Goal: Task Accomplishment & Management: Use online tool/utility

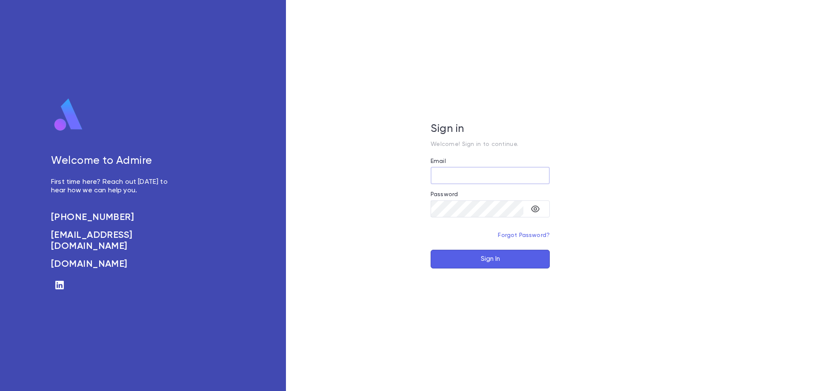
type input "**********"
click at [486, 256] on button "Sign In" at bounding box center [490, 259] width 119 height 19
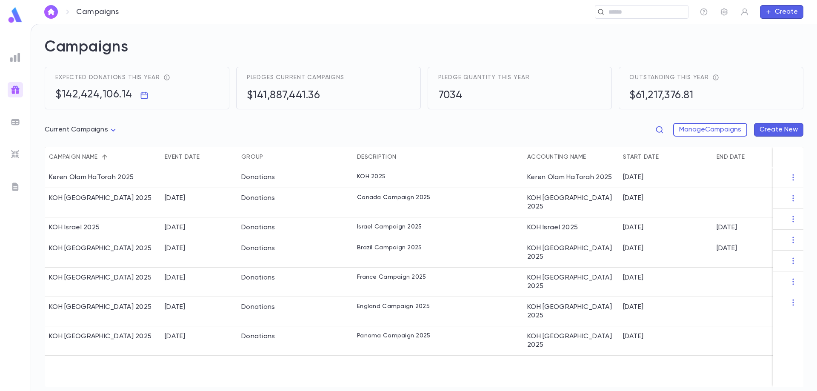
click at [17, 124] on img at bounding box center [15, 122] width 10 height 10
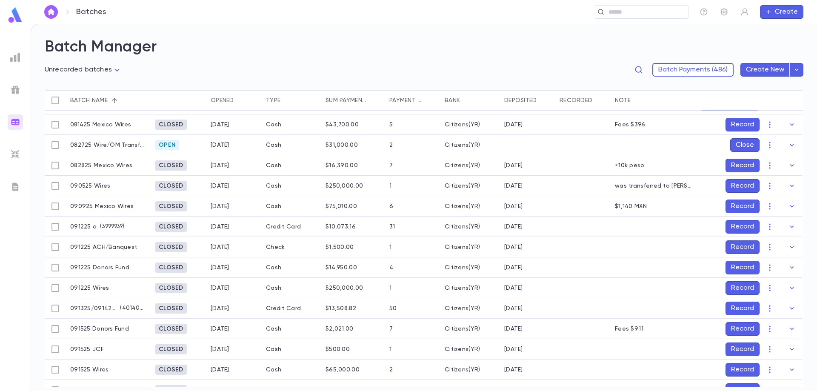
scroll to position [128, 0]
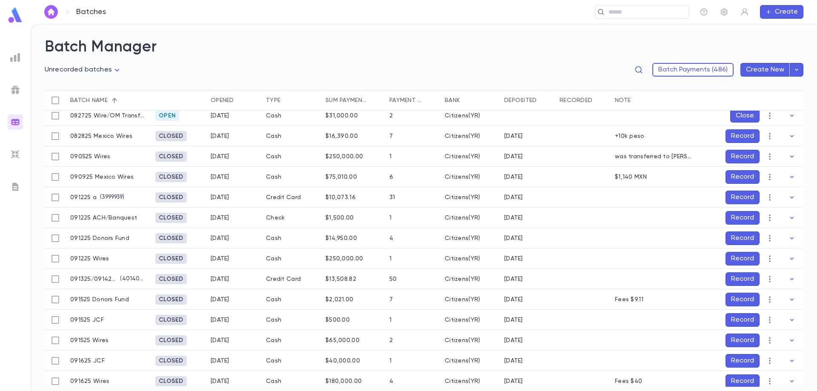
click at [748, 262] on button "Record" at bounding box center [743, 259] width 34 height 14
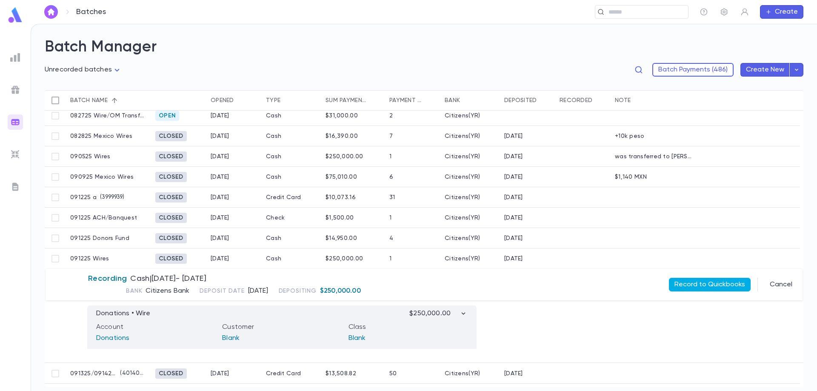
click at [698, 285] on button "Record to Quickbooks" at bounding box center [710, 285] width 82 height 14
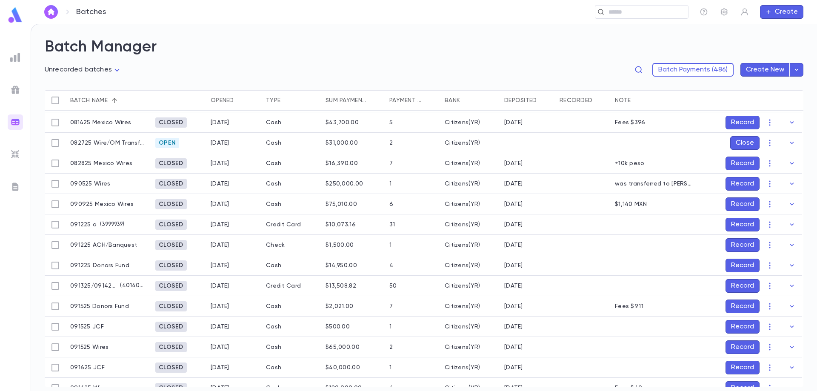
scroll to position [0, 0]
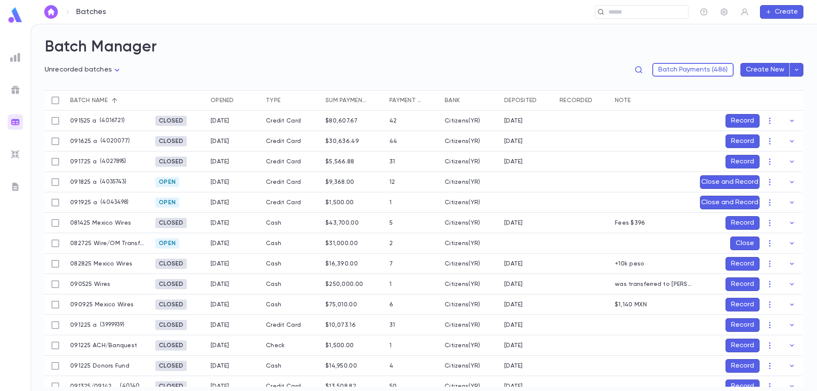
click at [744, 122] on button "Record" at bounding box center [743, 121] width 34 height 14
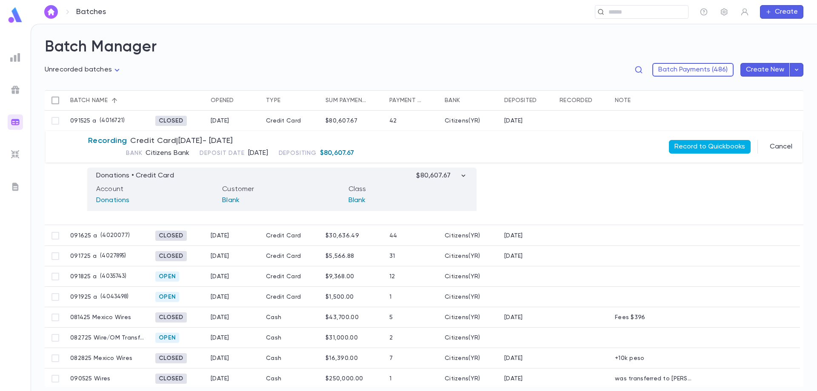
click at [682, 149] on button "Record to Quickbooks" at bounding box center [710, 147] width 82 height 14
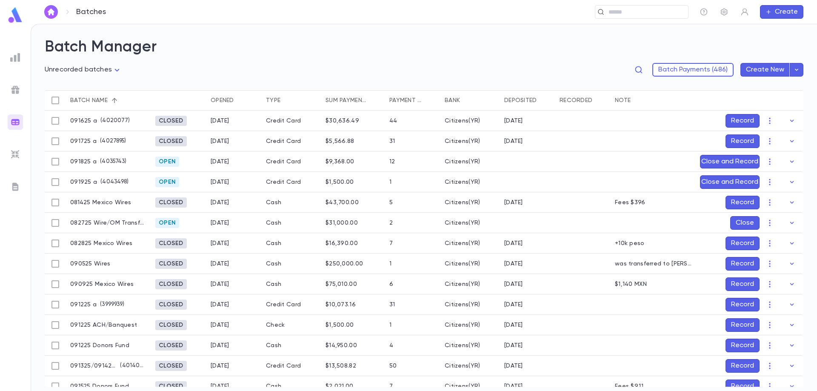
click at [731, 117] on button "Record" at bounding box center [743, 121] width 34 height 14
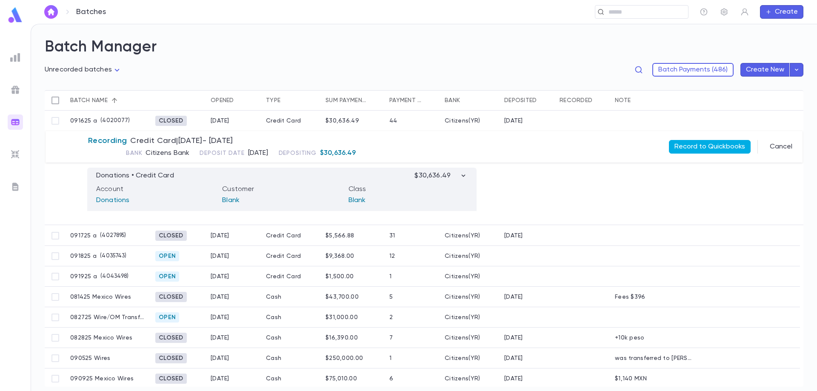
click at [726, 143] on button "Record to Quickbooks" at bounding box center [710, 147] width 82 height 14
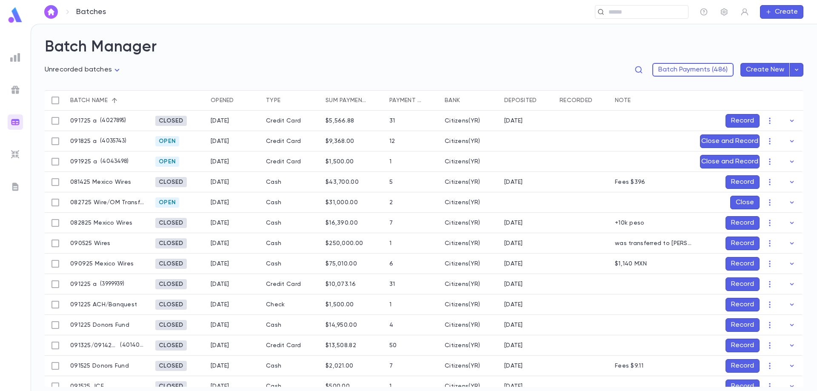
click at [730, 120] on button "Record" at bounding box center [743, 121] width 34 height 14
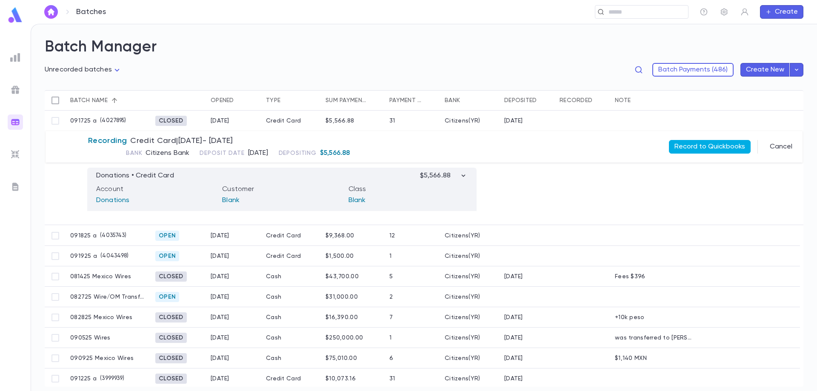
click at [715, 143] on button "Record to Quickbooks" at bounding box center [710, 147] width 82 height 14
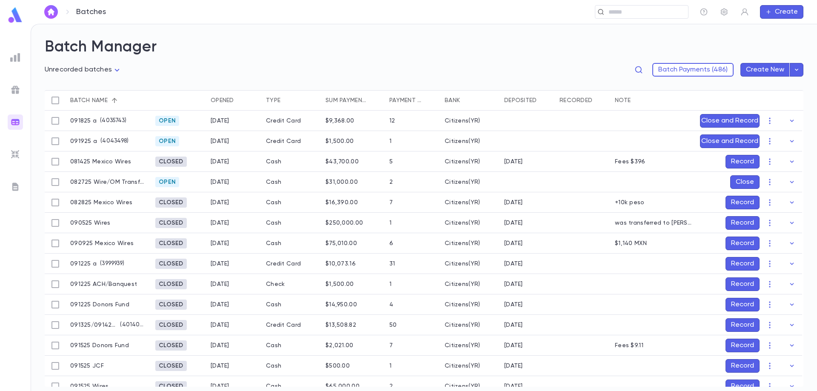
click at [736, 282] on button "Record" at bounding box center [743, 284] width 34 height 14
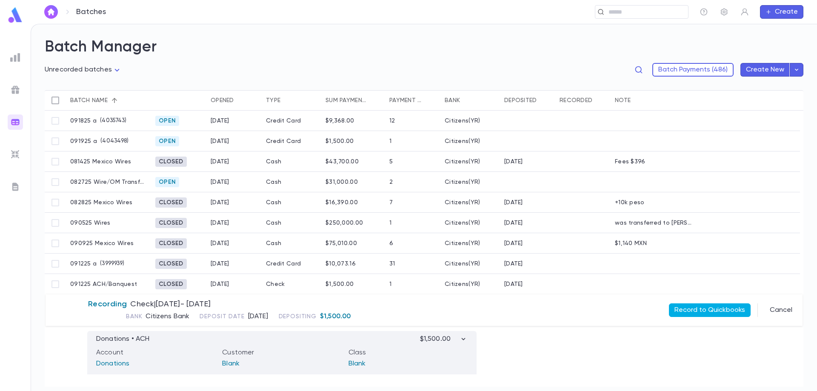
click at [719, 309] on button "Record to Quickbooks" at bounding box center [710, 310] width 82 height 14
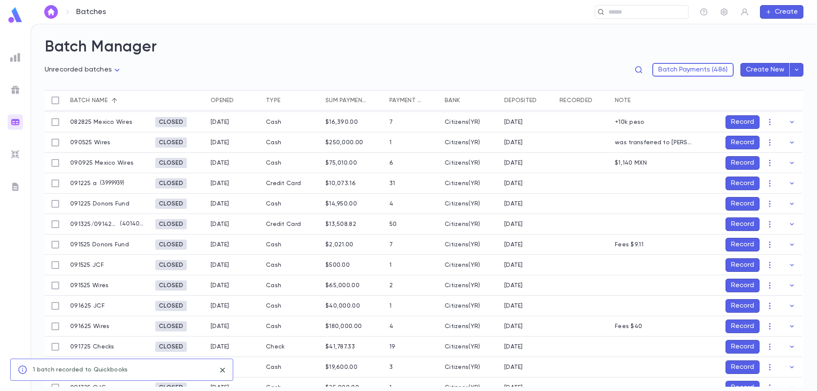
scroll to position [85, 0]
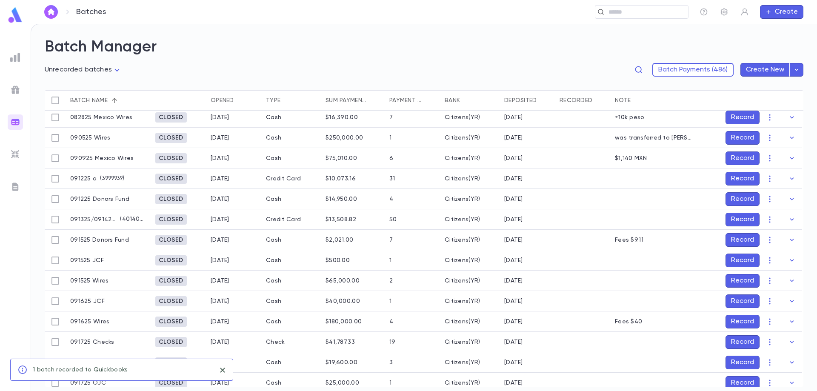
click at [734, 180] on button "Record" at bounding box center [743, 179] width 34 height 14
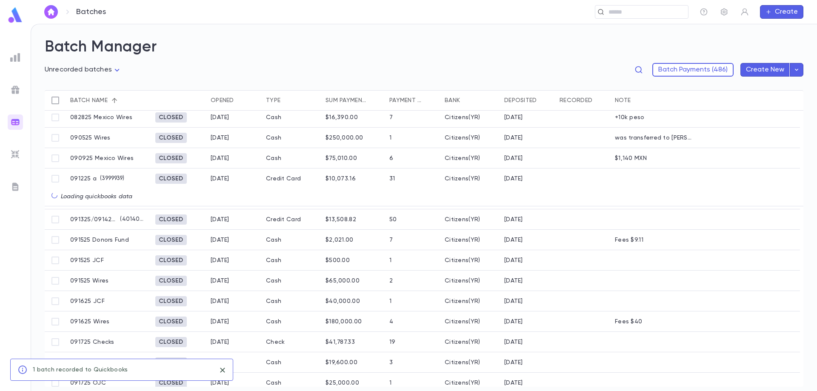
scroll to position [44, 0]
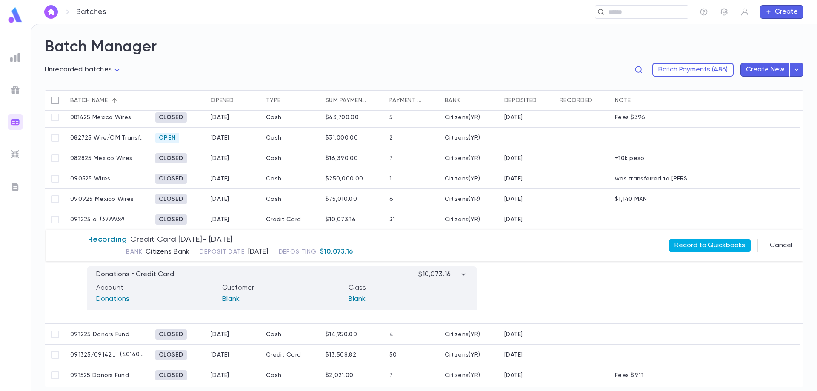
click at [707, 244] on button "Record to Quickbooks" at bounding box center [710, 246] width 82 height 14
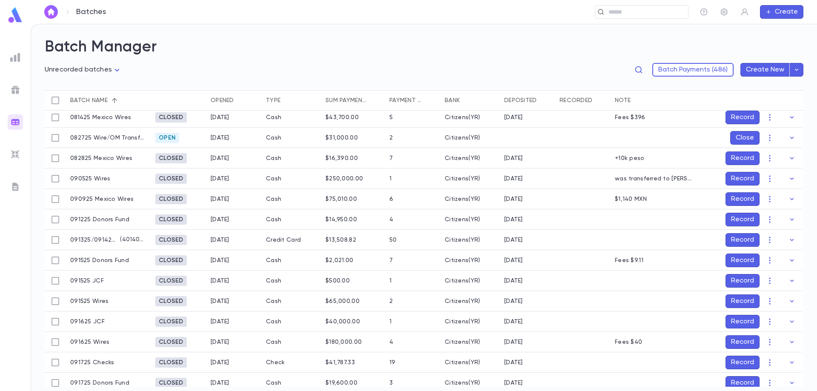
drag, startPoint x: 760, startPoint y: 216, endPoint x: 755, endPoint y: 217, distance: 5.7
click at [760, 216] on div "Record" at bounding box center [738, 220] width 77 height 14
click at [754, 218] on button "Record" at bounding box center [743, 220] width 34 height 14
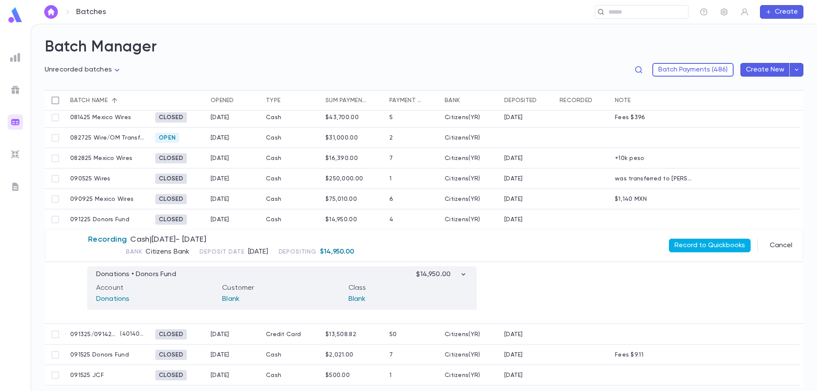
click at [702, 243] on button "Record to Quickbooks" at bounding box center [710, 246] width 82 height 14
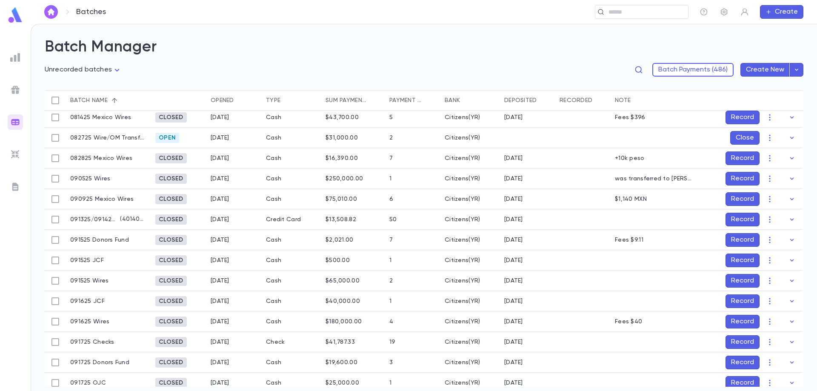
click at [726, 220] on button "Record" at bounding box center [743, 220] width 34 height 14
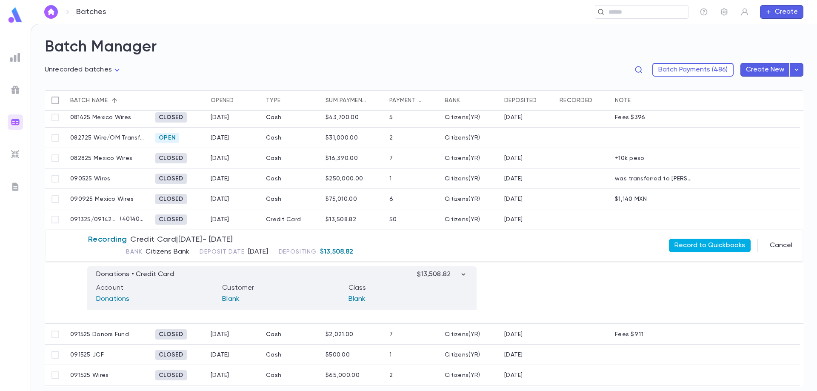
click at [722, 245] on button "Record to Quickbooks" at bounding box center [710, 246] width 82 height 14
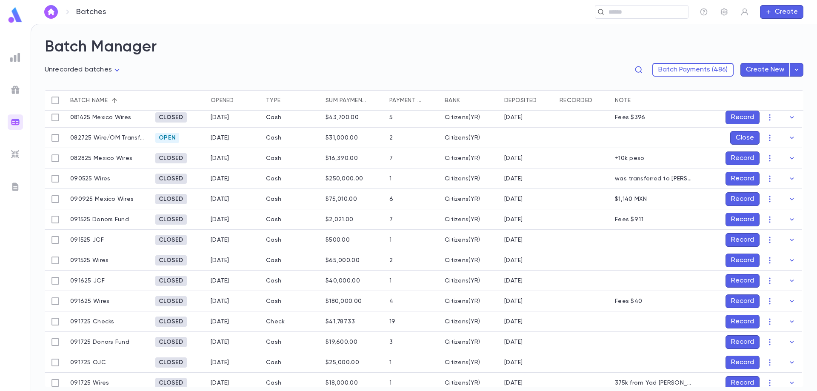
click at [734, 241] on button "Record" at bounding box center [743, 240] width 34 height 14
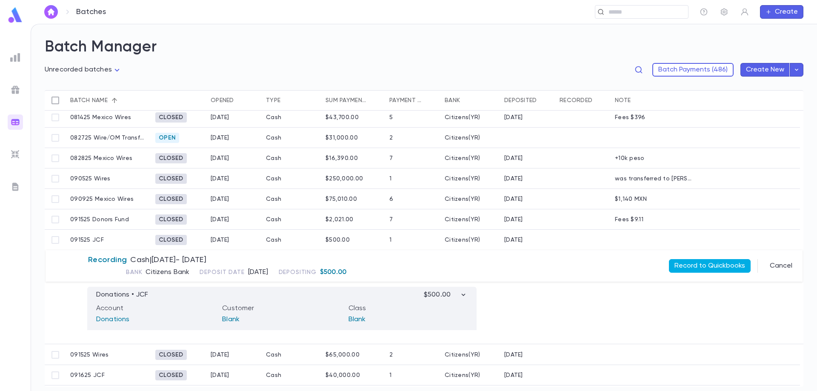
click at [715, 262] on button "Record to Quickbooks" at bounding box center [710, 266] width 82 height 14
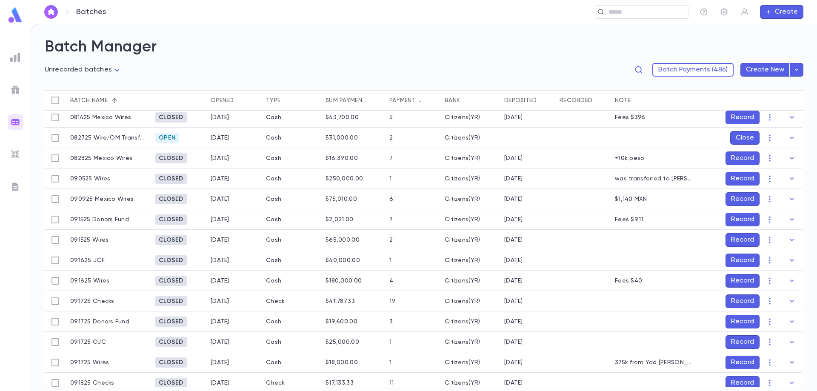
click at [738, 239] on button "Record" at bounding box center [743, 240] width 34 height 14
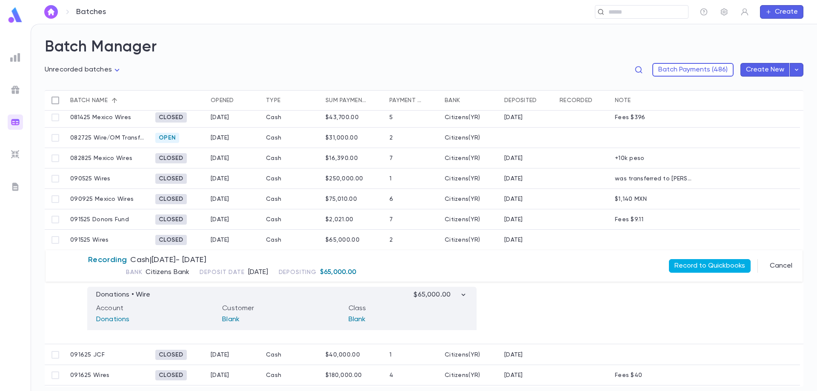
click at [694, 268] on button "Record to Quickbooks" at bounding box center [710, 266] width 82 height 14
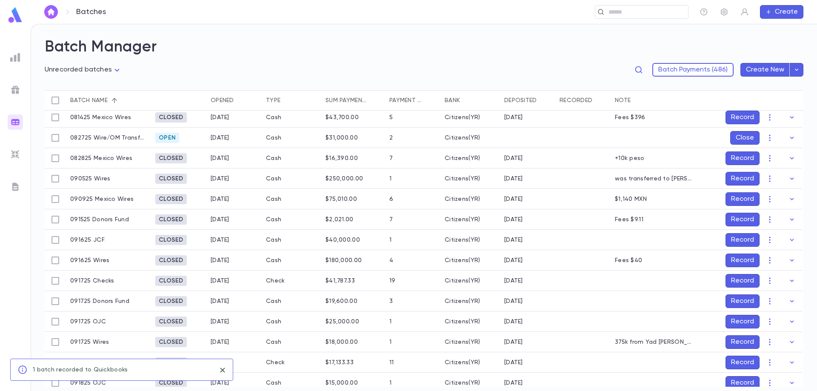
click at [733, 243] on button "Record" at bounding box center [743, 240] width 34 height 14
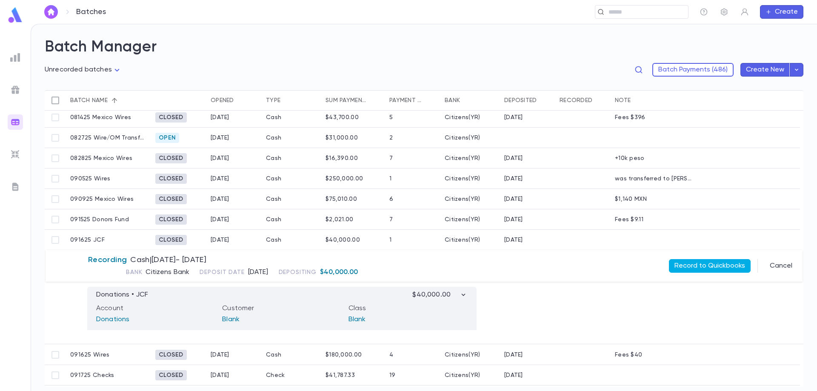
click at [719, 268] on button "Record to Quickbooks" at bounding box center [710, 266] width 82 height 14
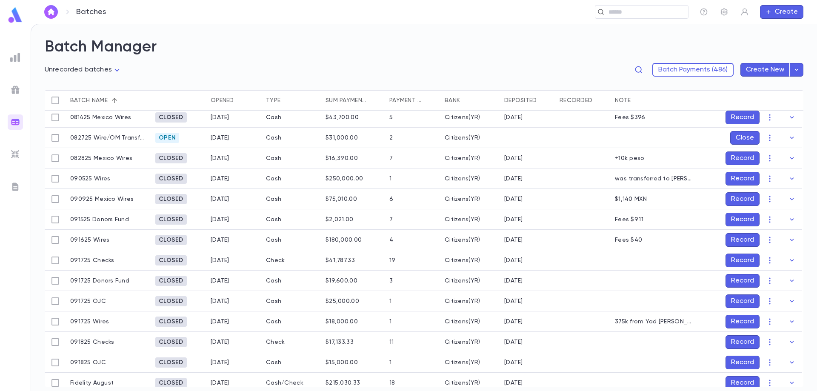
click at [740, 260] on button "Record" at bounding box center [743, 261] width 34 height 14
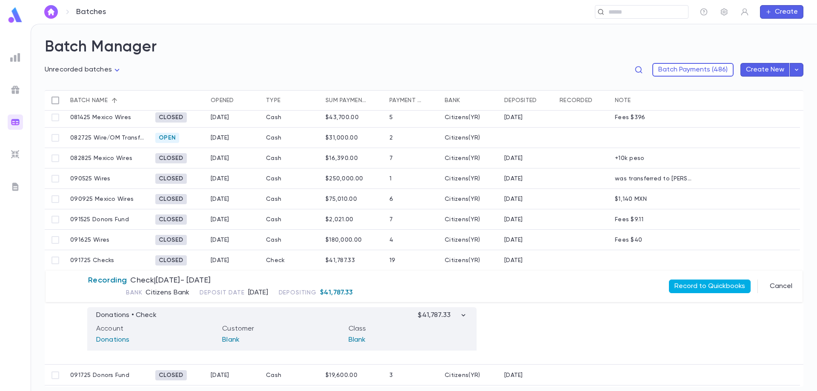
click at [719, 283] on button "Record to Quickbooks" at bounding box center [710, 287] width 82 height 14
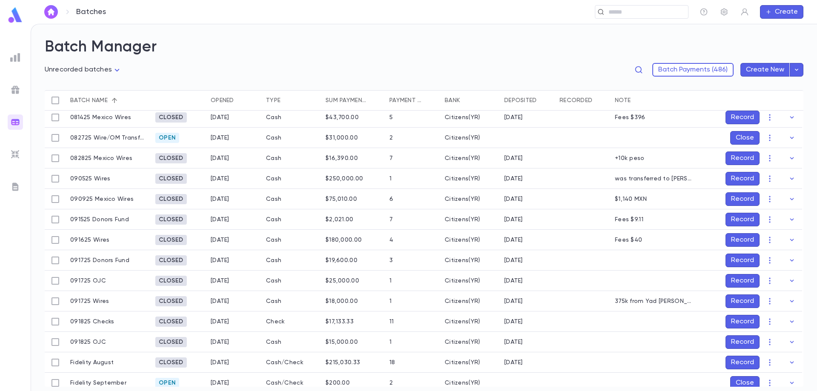
click at [732, 257] on button "Record" at bounding box center [743, 261] width 34 height 14
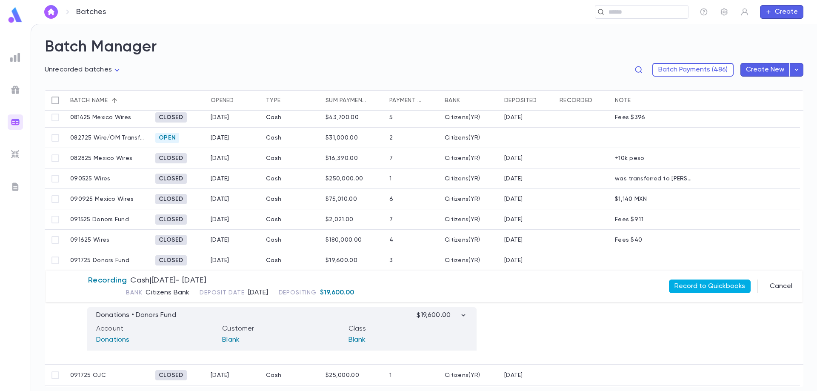
click at [731, 286] on button "Record to Quickbooks" at bounding box center [710, 287] width 82 height 14
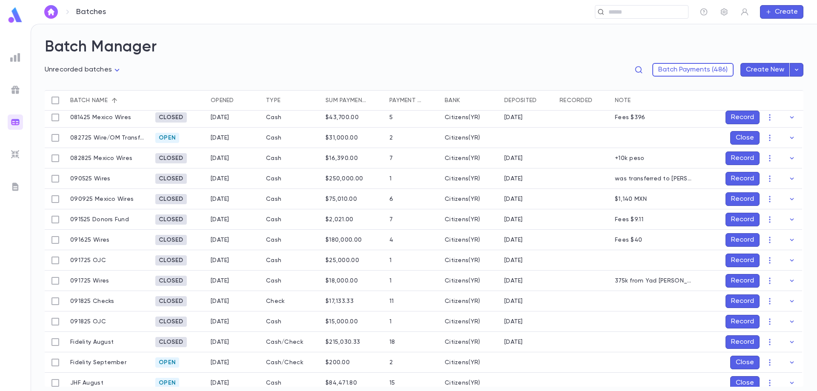
click at [739, 257] on button "Record" at bounding box center [743, 261] width 34 height 14
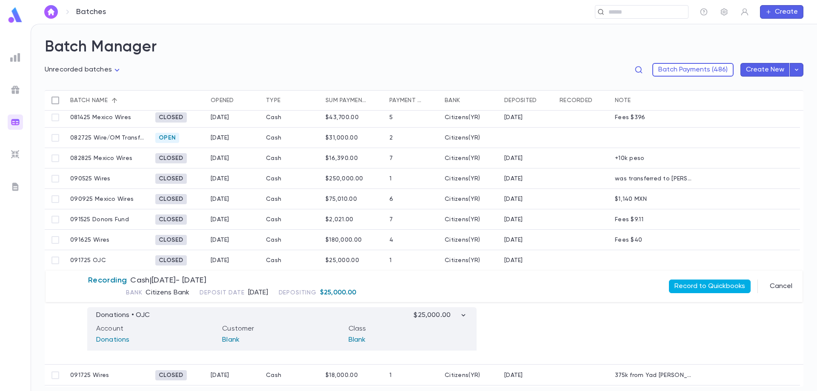
click at [720, 282] on button "Record to Quickbooks" at bounding box center [710, 287] width 82 height 14
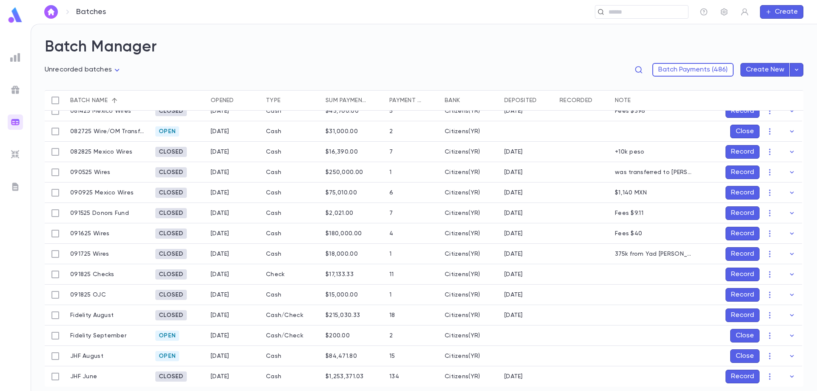
scroll to position [54, 0]
click at [744, 269] on button "Record" at bounding box center [743, 275] width 34 height 14
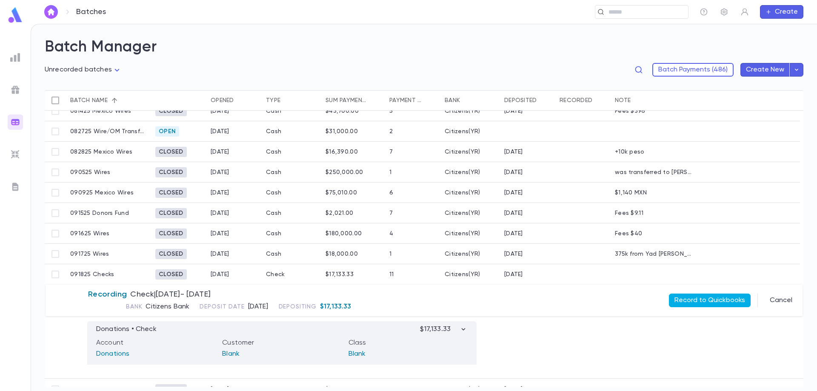
click at [714, 298] on button "Record to Quickbooks" at bounding box center [710, 301] width 82 height 14
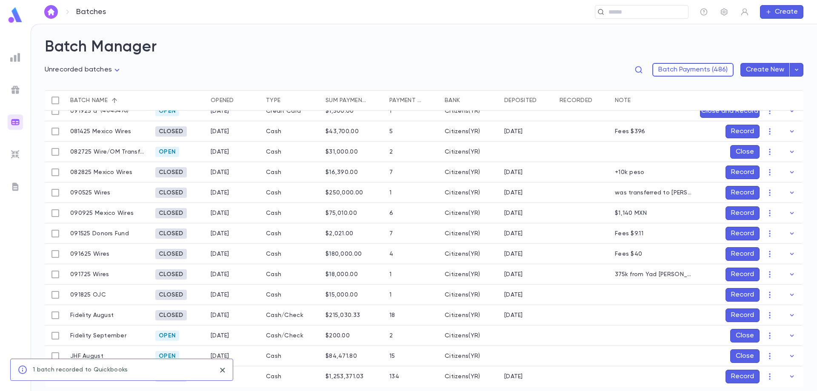
scroll to position [34, 0]
click at [738, 292] on button "Record" at bounding box center [743, 295] width 34 height 14
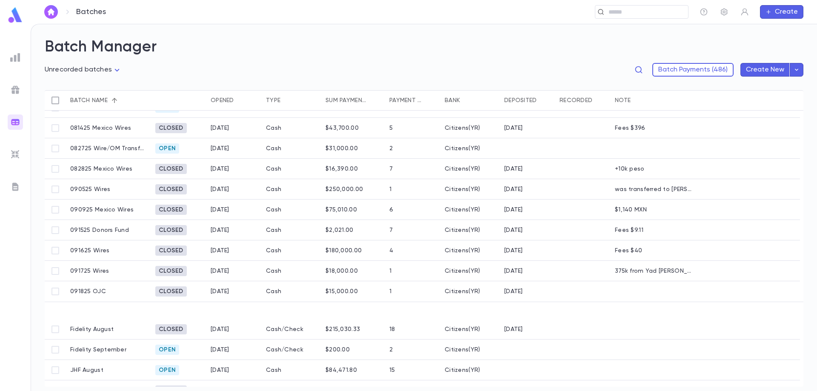
scroll to position [30, 0]
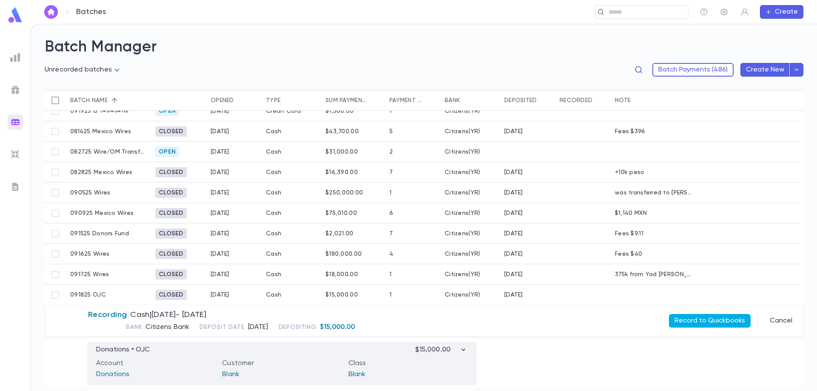
click at [709, 320] on button "Record to Quickbooks" at bounding box center [710, 321] width 82 height 14
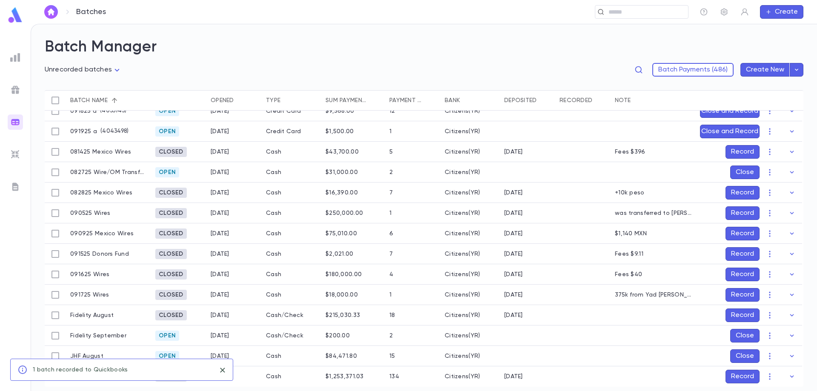
scroll to position [13, 0]
drag, startPoint x: 624, startPoint y: 346, endPoint x: 614, endPoint y: 332, distance: 17.4
click at [624, 346] on div at bounding box center [653, 356] width 85 height 20
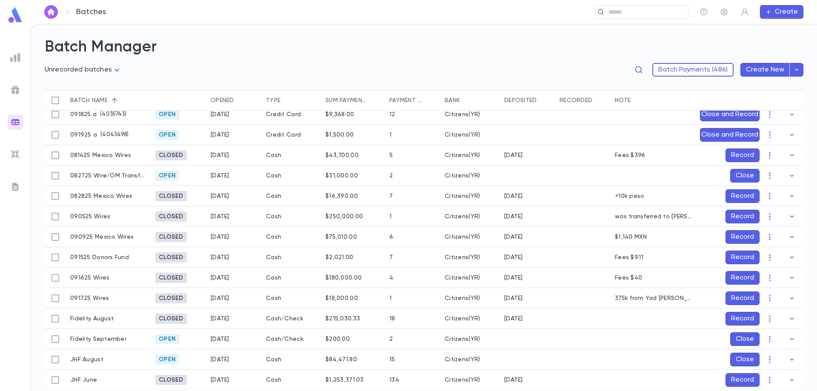
scroll to position [0, 0]
